Goal: Task Accomplishment & Management: Use online tool/utility

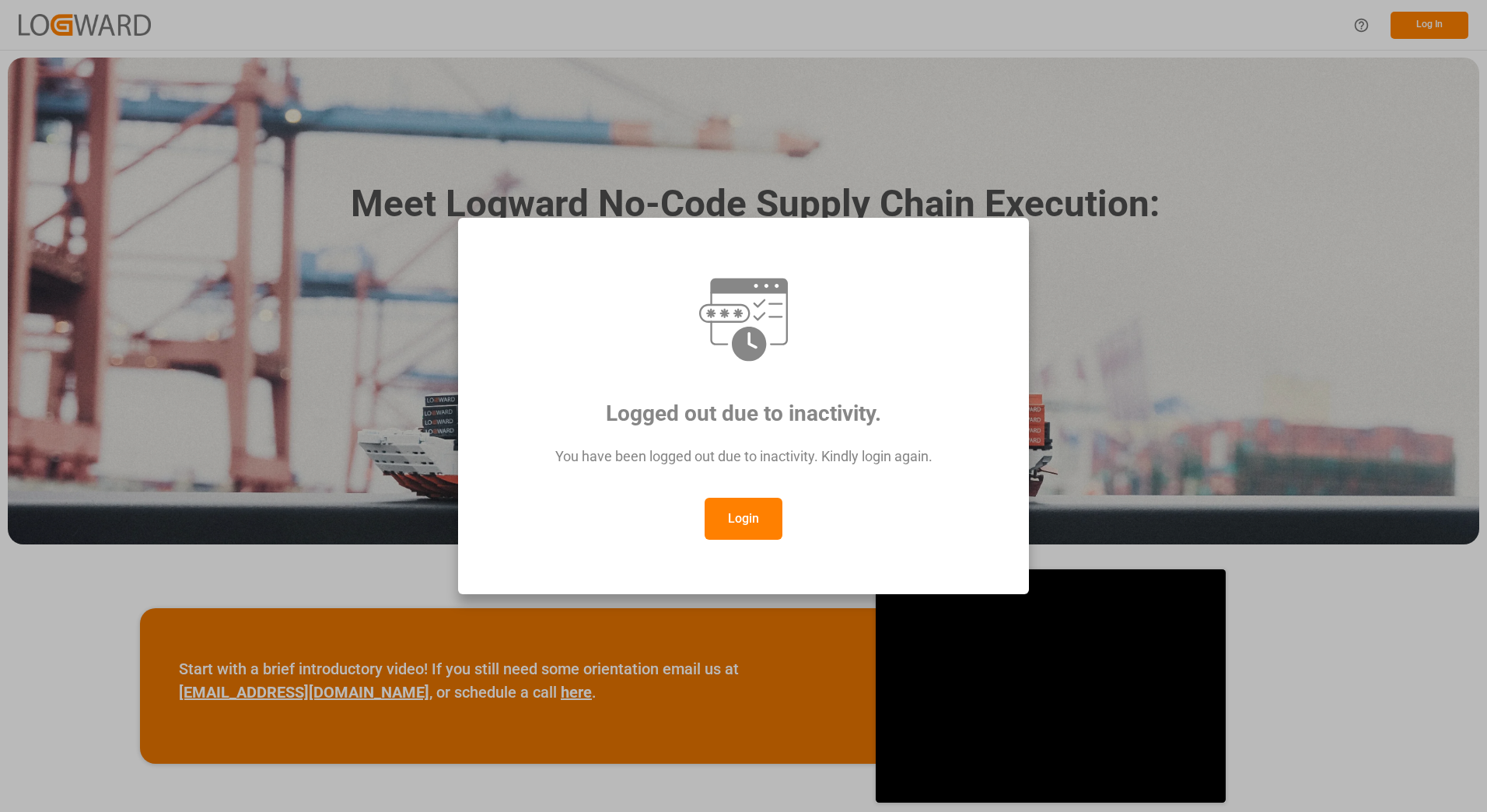
click at [739, 512] on button "Login" at bounding box center [744, 519] width 78 height 42
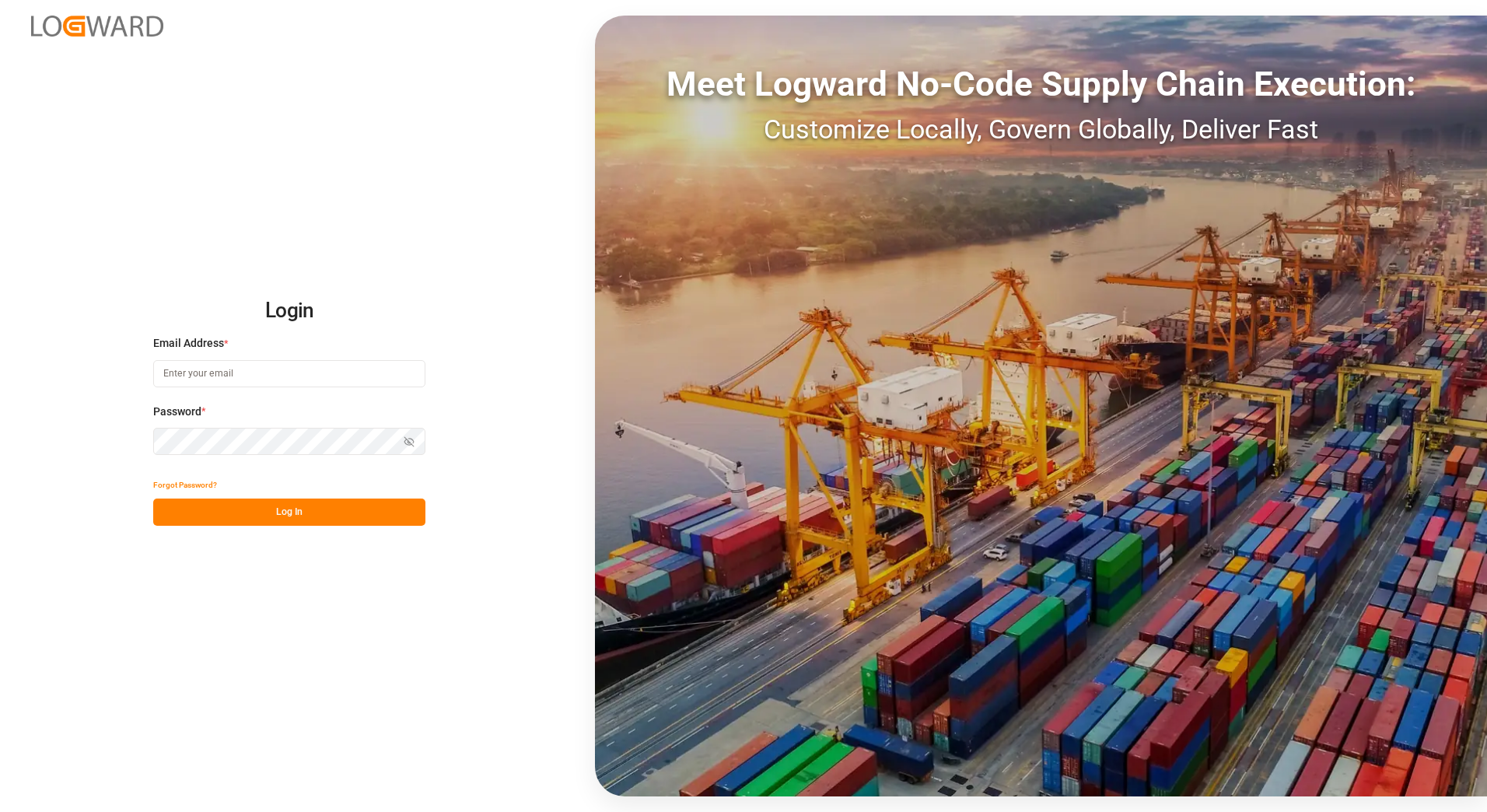
type input "[EMAIL_ADDRESS][PERSON_NAME][DOMAIN_NAME]"
click at [223, 517] on button "Log In" at bounding box center [289, 512] width 273 height 28
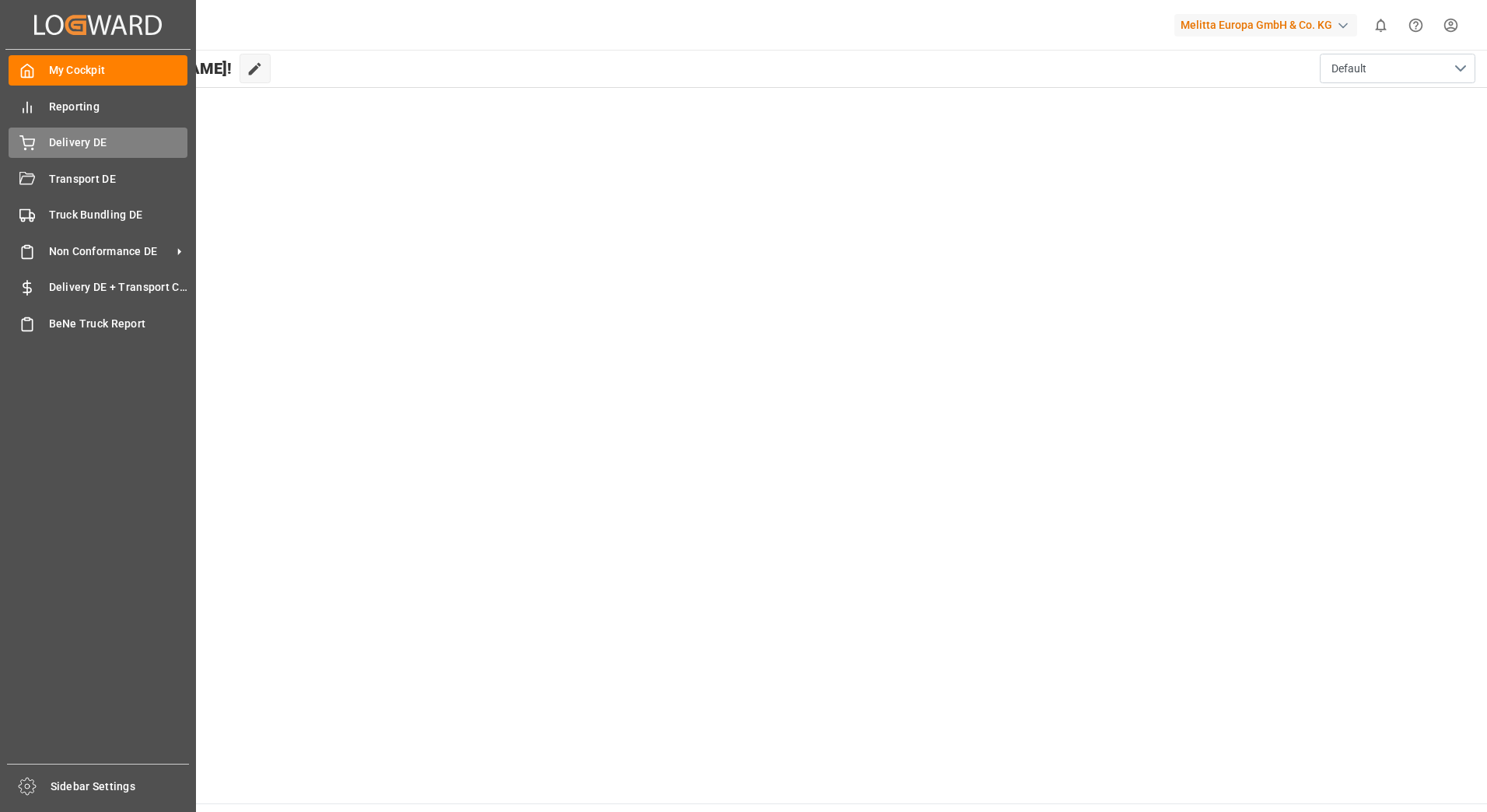
click at [27, 138] on icon at bounding box center [27, 142] width 15 height 15
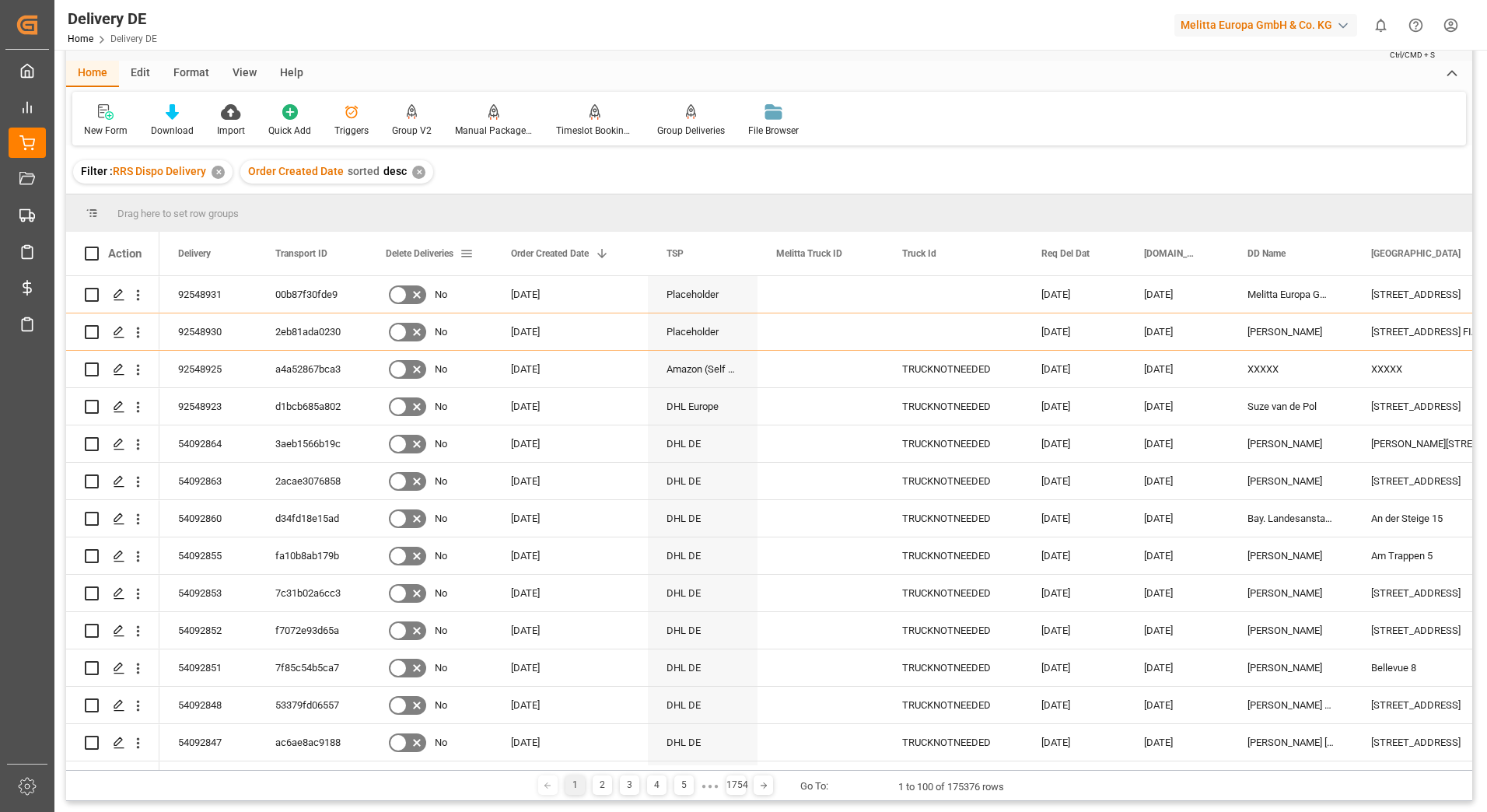
scroll to position [78, 0]
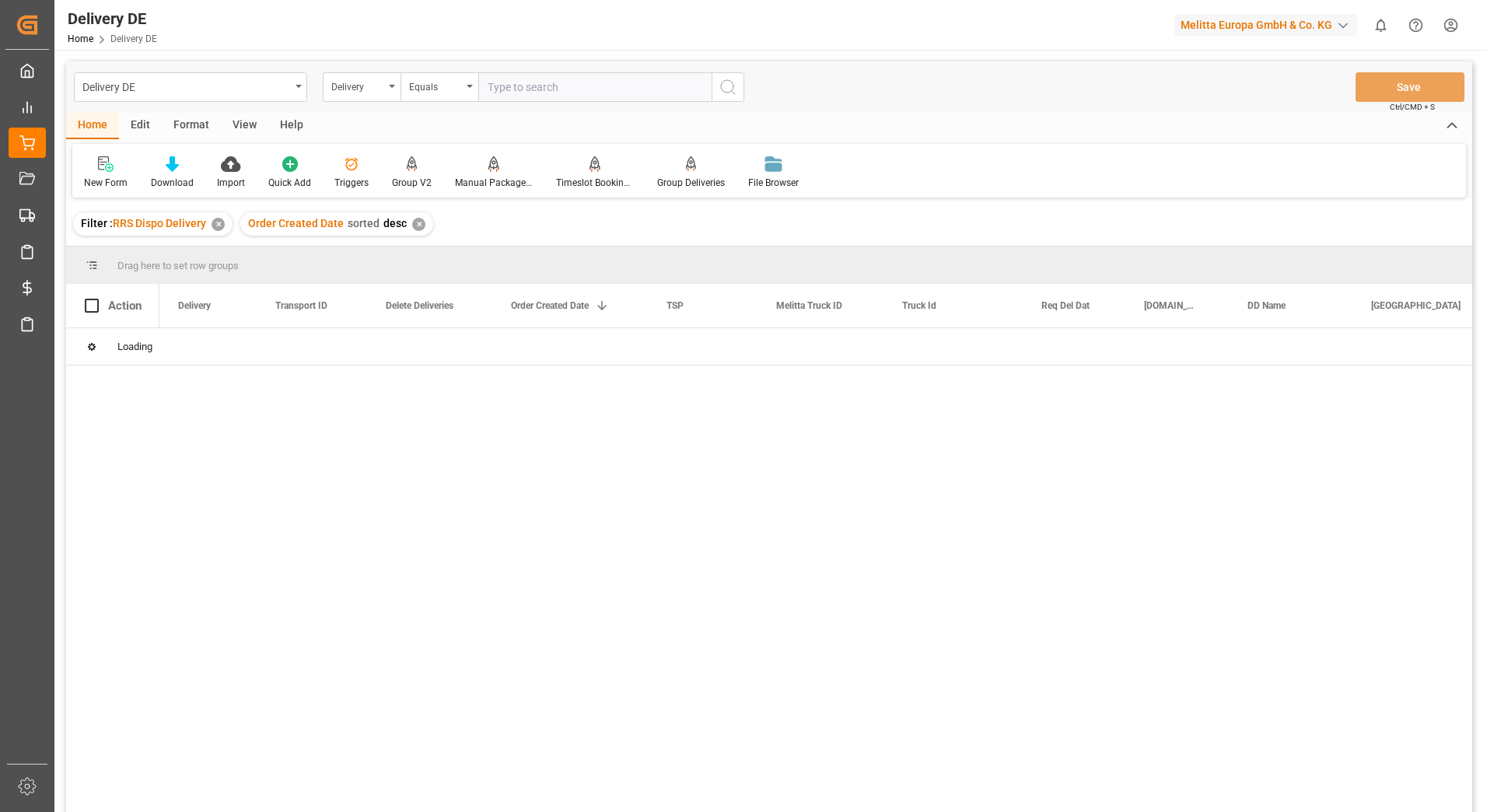
click at [220, 228] on div "✕" at bounding box center [219, 224] width 13 height 13
